Goal: Information Seeking & Learning: Get advice/opinions

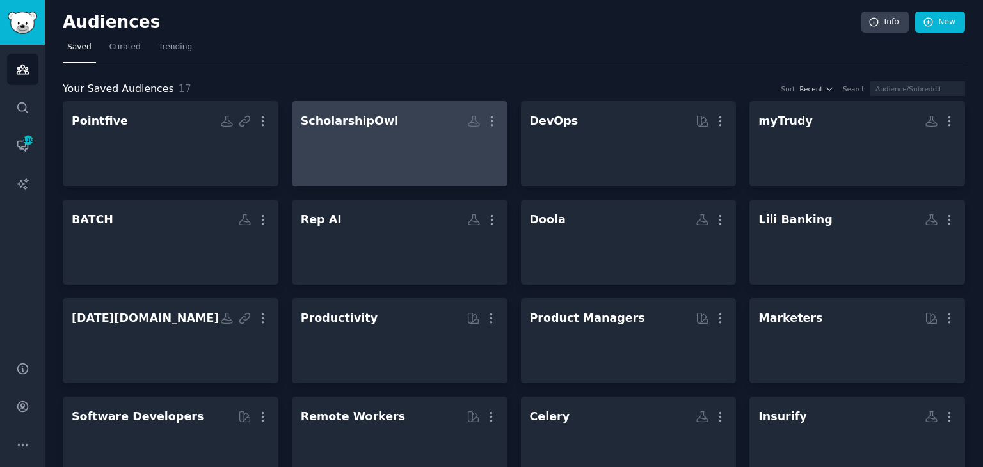
click at [371, 142] on div at bounding box center [400, 155] width 198 height 45
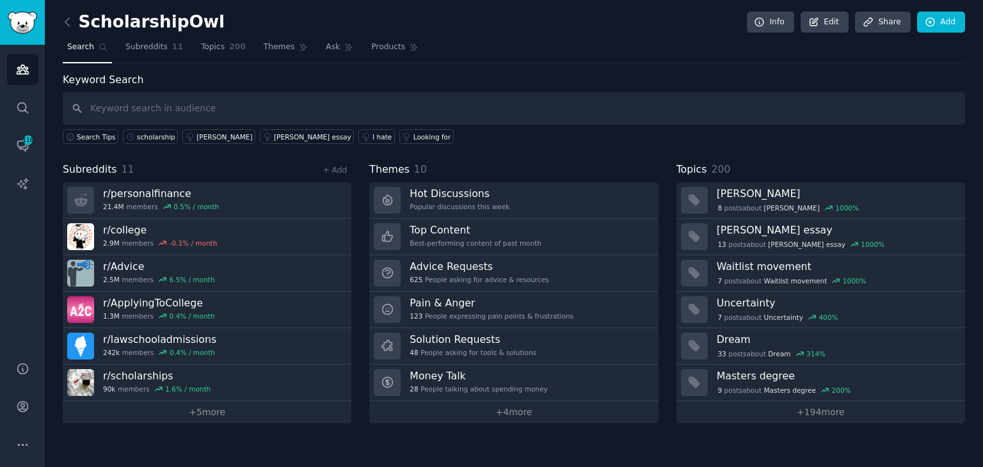
click at [271, 105] on input "text" at bounding box center [514, 108] width 903 height 33
click at [145, 136] on div "scholarship" at bounding box center [156, 137] width 38 height 9
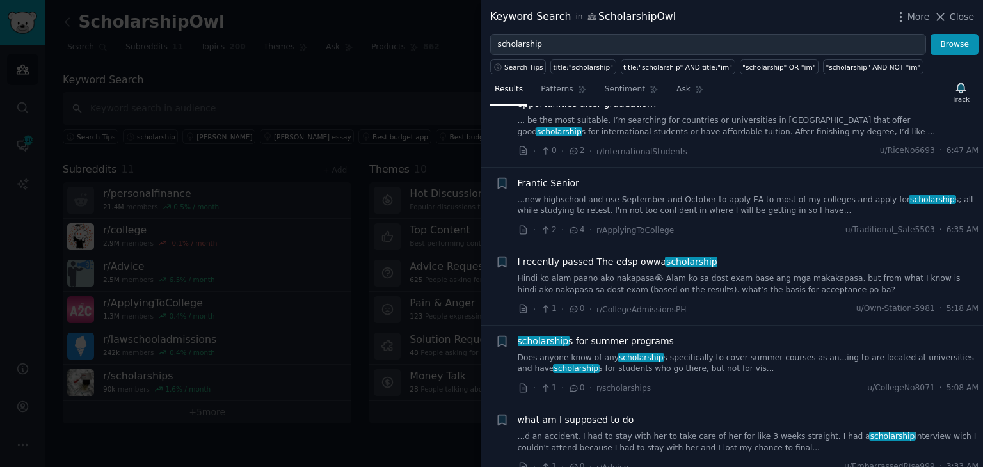
scroll to position [448, 0]
click at [726, 353] on link "Does anyone know of any scholarship s specifically to cover summer courses as a…" at bounding box center [749, 362] width 462 height 22
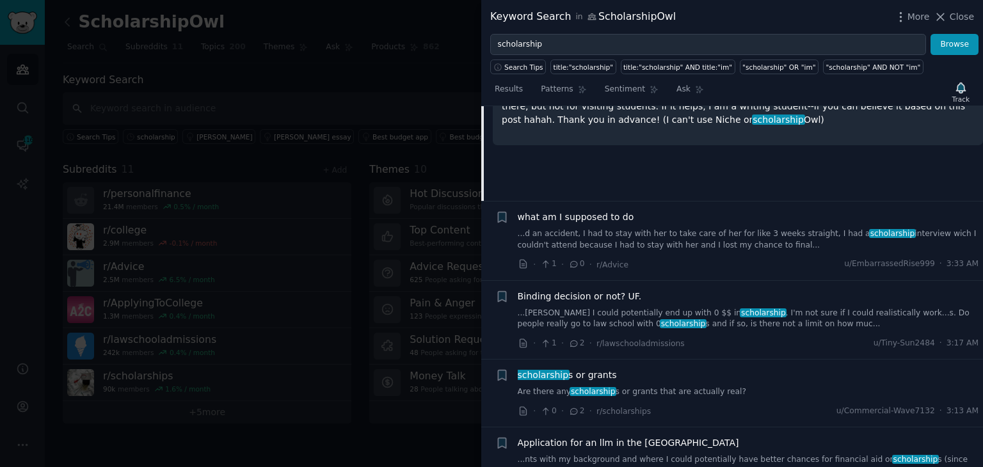
scroll to position [843, 0]
click at [695, 367] on div "scholarship s or grants" at bounding box center [749, 373] width 462 height 13
click at [679, 385] on link "Are there any scholarship s or grants that are actually real?" at bounding box center [749, 391] width 462 height 12
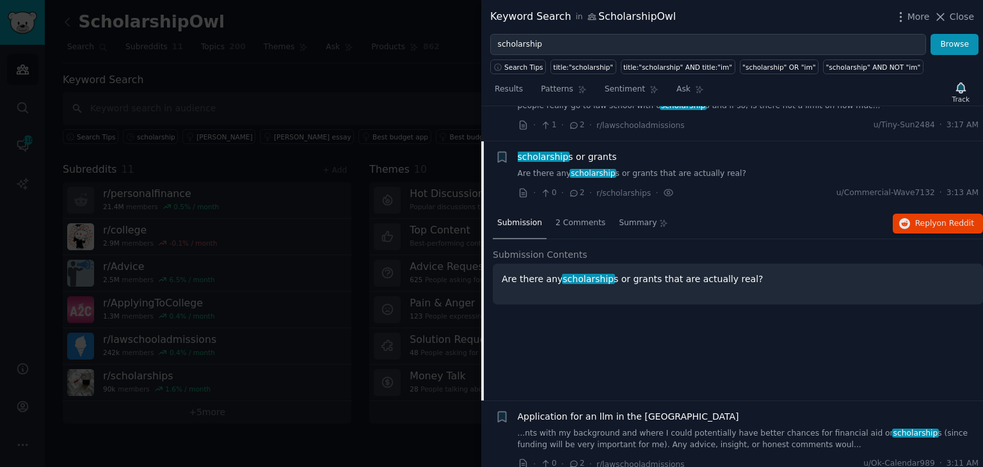
scroll to position [888, 0]
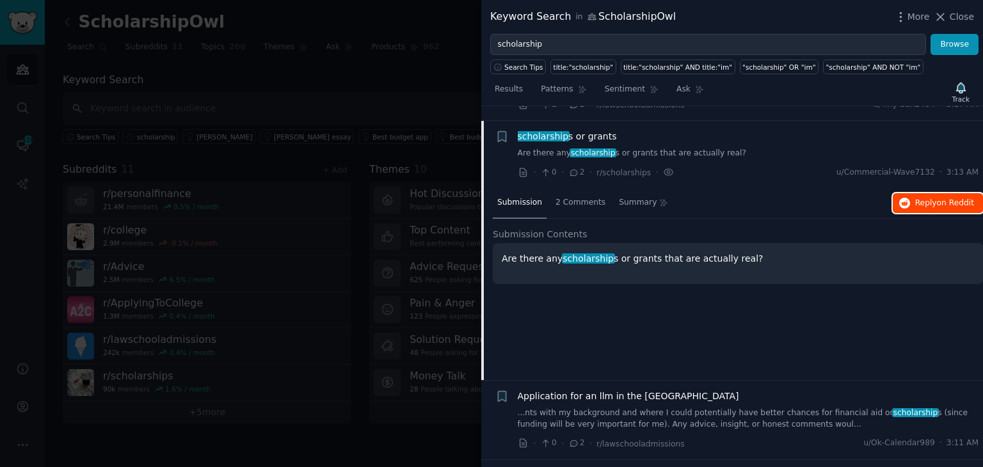
click at [917, 198] on span "Reply on Reddit" at bounding box center [944, 204] width 59 height 12
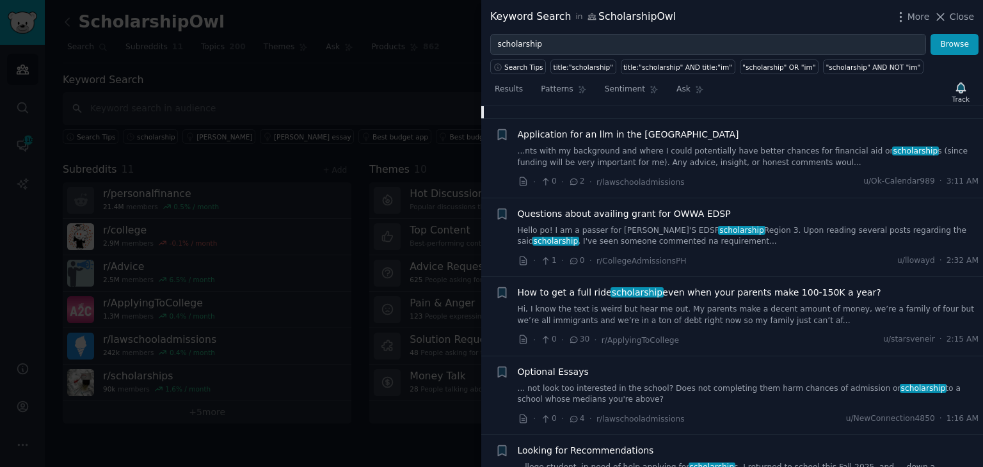
scroll to position [1152, 0]
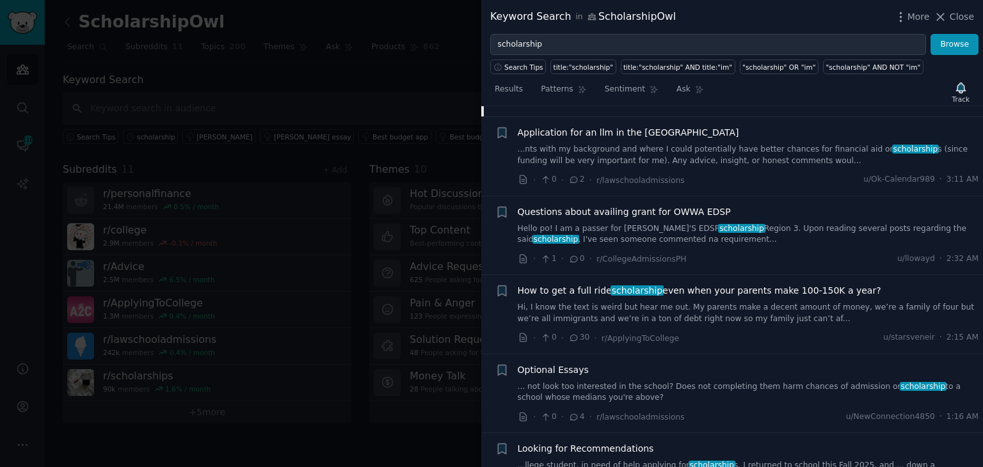
click at [707, 302] on link "Hi, I know the text is weird but hear me out. My parents make a decent amount o…" at bounding box center [749, 313] width 462 height 22
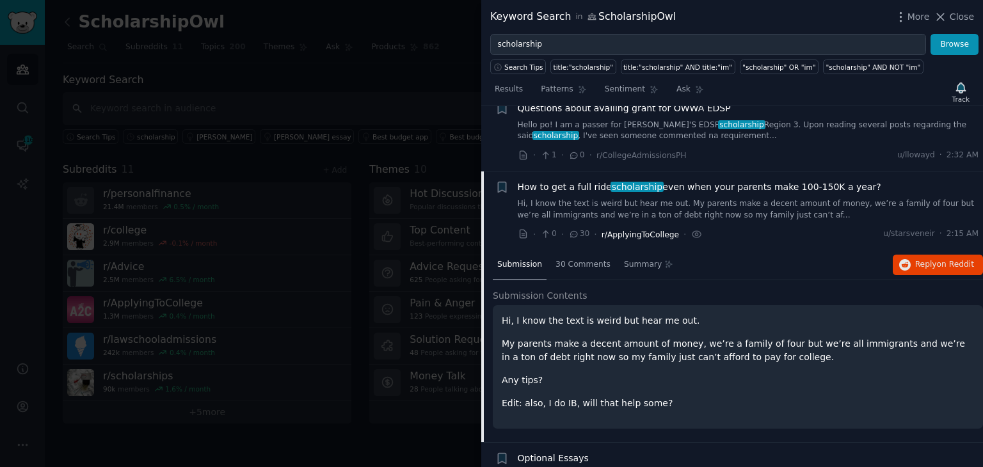
scroll to position [1114, 0]
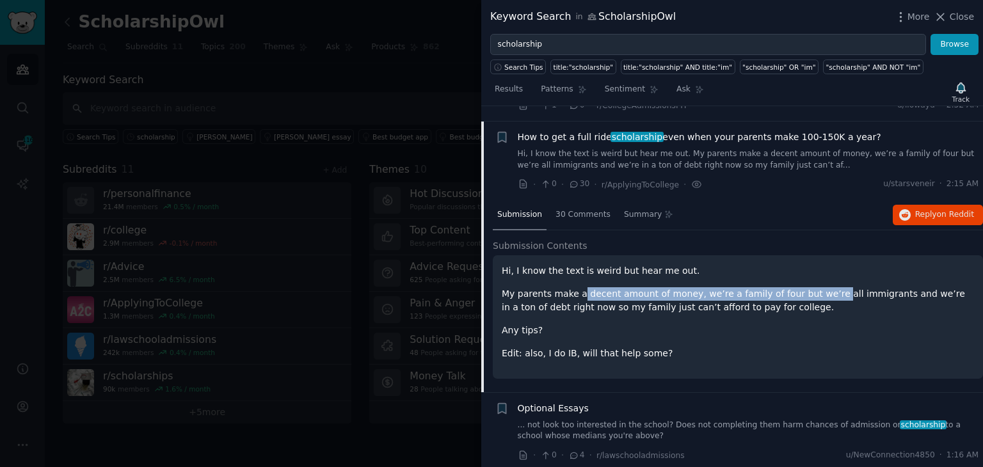
drag, startPoint x: 575, startPoint y: 277, endPoint x: 810, endPoint y: 282, distance: 235.0
click at [810, 287] on p "My parents make a decent amount of money, we’re a family of four but we’re all …" at bounding box center [738, 300] width 472 height 27
click at [740, 287] on p "My parents make a decent amount of money, we’re a family of four but we’re all …" at bounding box center [738, 300] width 472 height 27
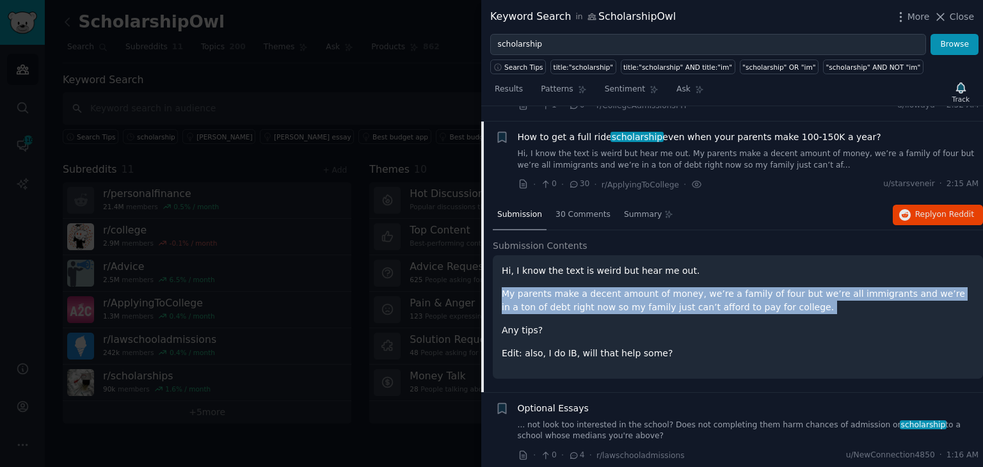
click at [740, 287] on p "My parents make a decent amount of money, we’re a family of four but we’re all …" at bounding box center [738, 300] width 472 height 27
click at [805, 287] on p "My parents make a decent amount of money, we’re a family of four but we’re all …" at bounding box center [738, 300] width 472 height 27
drag, startPoint x: 770, startPoint y: 277, endPoint x: 946, endPoint y: 292, distance: 176.6
click at [946, 292] on p "My parents make a decent amount of money, we’re a family of four but we’re all …" at bounding box center [738, 300] width 472 height 27
click at [658, 293] on p "My parents make a decent amount of money, we’re a family of four but we’re all …" at bounding box center [738, 300] width 472 height 27
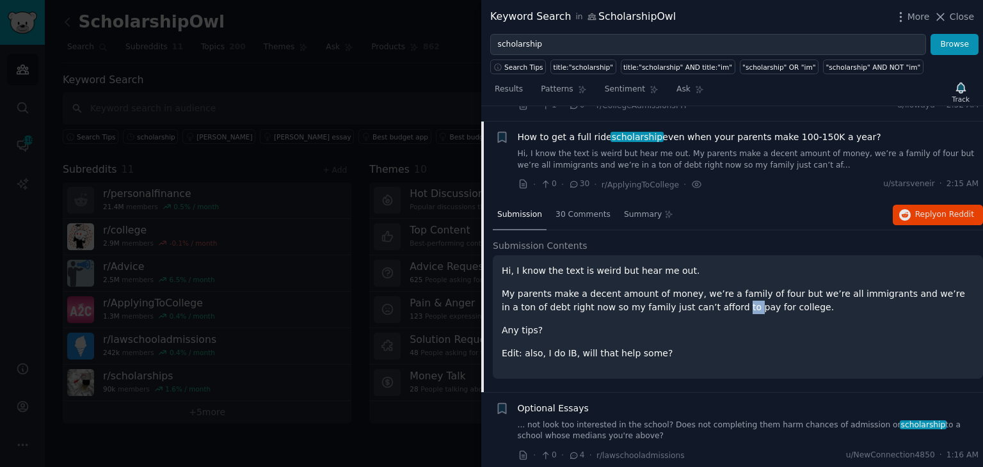
click at [658, 293] on p "My parents make a decent amount of money, we’re a family of four but we’re all …" at bounding box center [738, 300] width 472 height 27
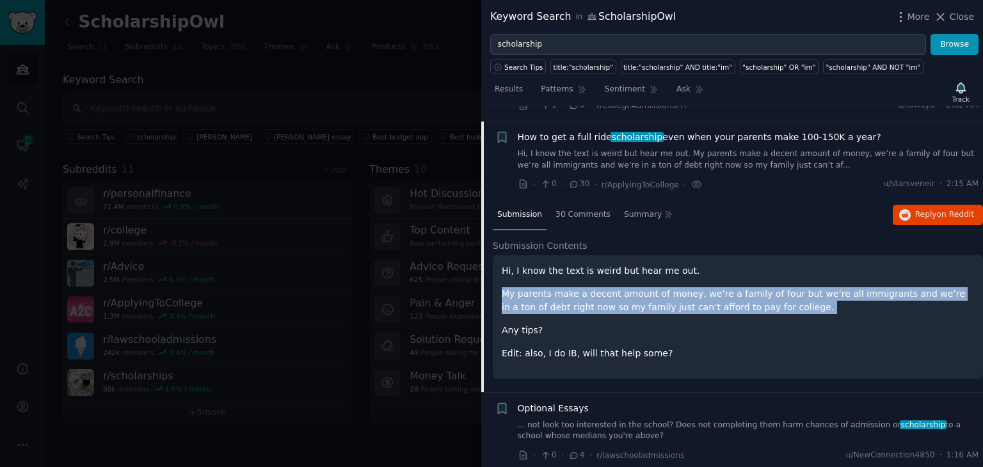
click at [658, 293] on p "My parents make a decent amount of money, we’re a family of four but we’re all …" at bounding box center [738, 300] width 472 height 27
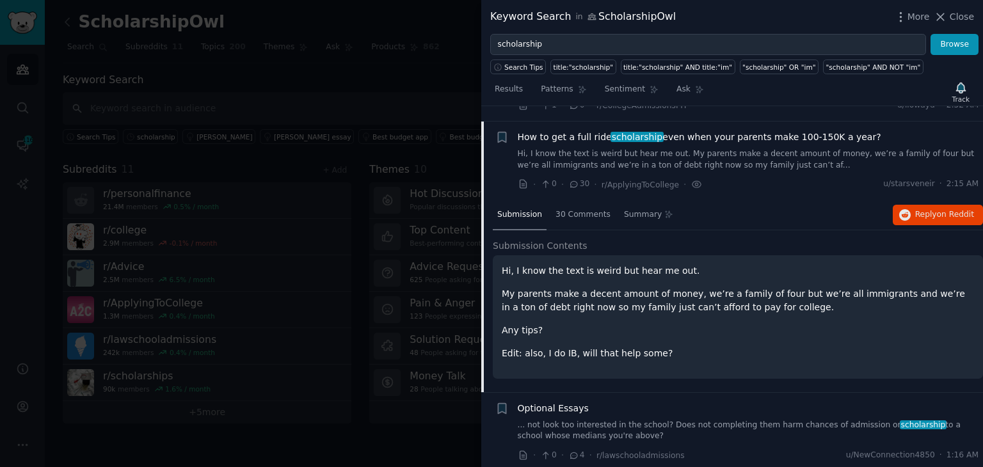
click at [549, 347] on p "Edit: also, I do IB, will that help some?" at bounding box center [738, 353] width 472 height 13
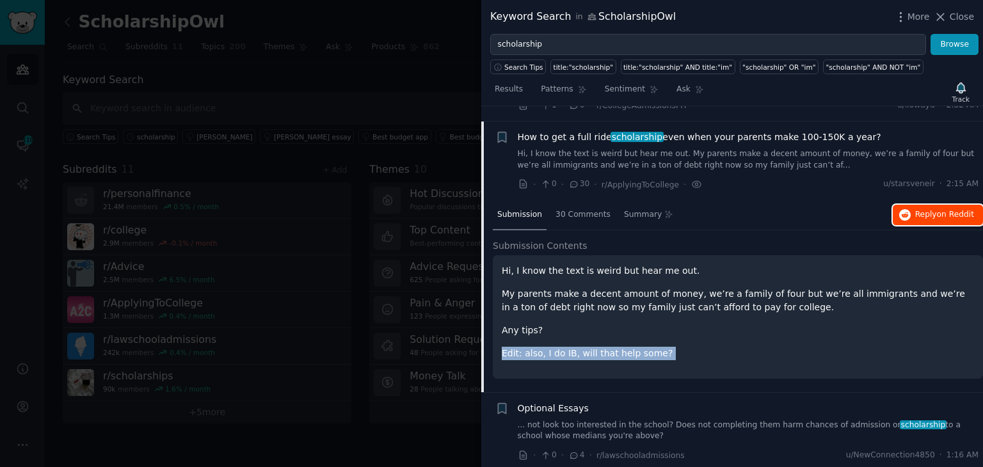
click at [927, 205] on button "Reply on Reddit" at bounding box center [938, 215] width 90 height 20
